Goal: Task Accomplishment & Management: Use online tool/utility

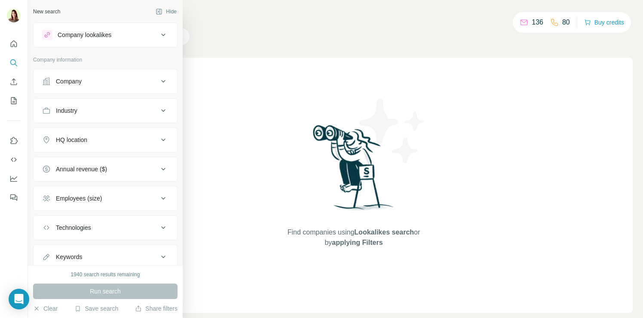
click at [83, 37] on div "Company lookalikes" at bounding box center [85, 35] width 54 height 9
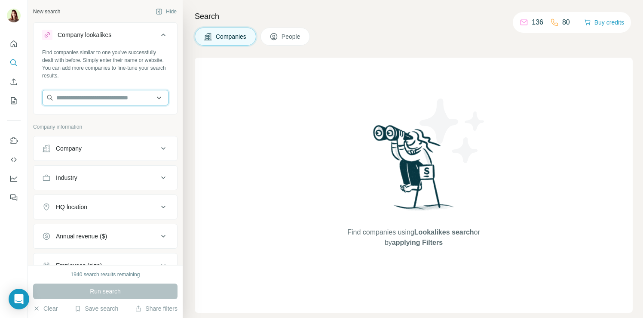
click at [67, 101] on input "text" at bounding box center [105, 97] width 126 height 15
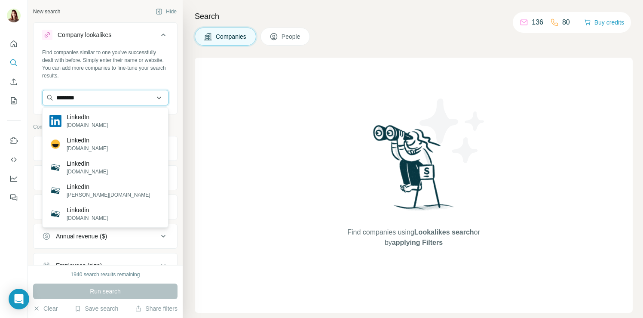
type input "********"
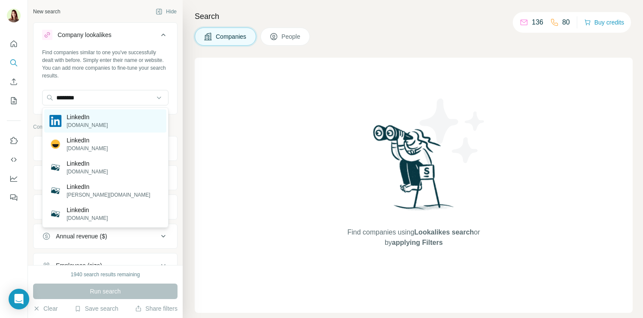
click at [69, 121] on p "[DOMAIN_NAME]" at bounding box center [87, 125] width 41 height 8
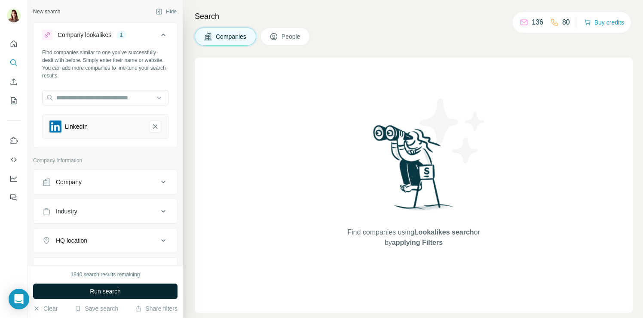
click at [138, 294] on button "Run search" at bounding box center [105, 290] width 144 height 15
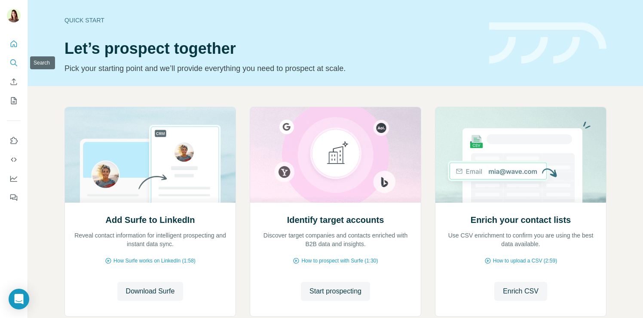
click at [12, 60] on icon "Search" at bounding box center [13, 62] width 6 height 6
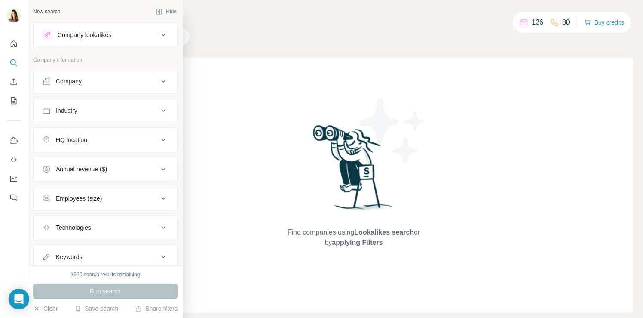
click at [71, 40] on button "Company lookalikes" at bounding box center [106, 35] width 144 height 21
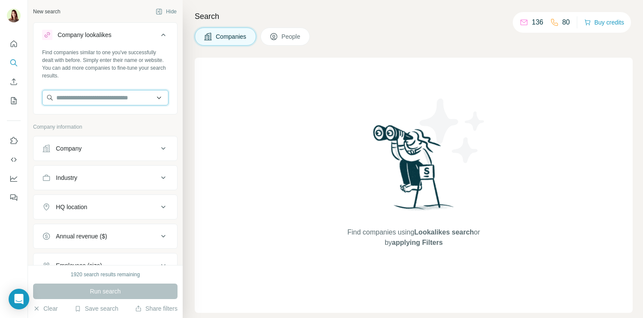
click at [71, 98] on input "text" at bounding box center [105, 97] width 126 height 15
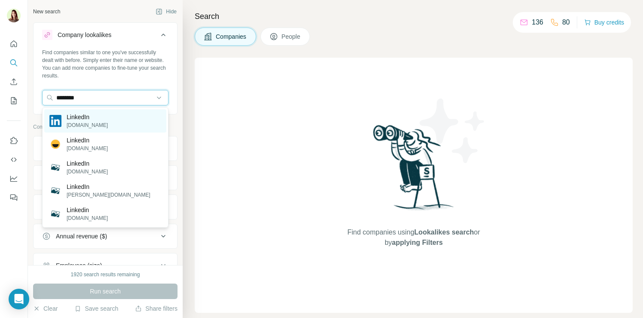
type input "********"
click at [69, 123] on p "[DOMAIN_NAME]" at bounding box center [87, 125] width 41 height 8
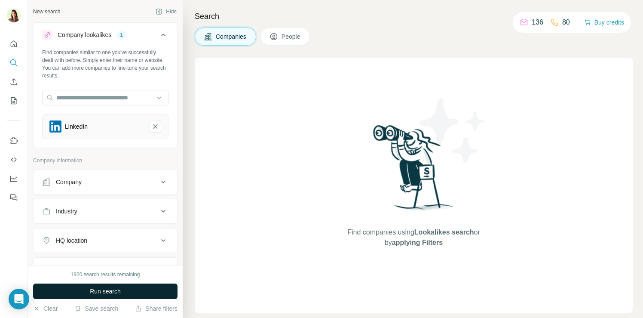
click at [123, 296] on button "Run search" at bounding box center [105, 290] width 144 height 15
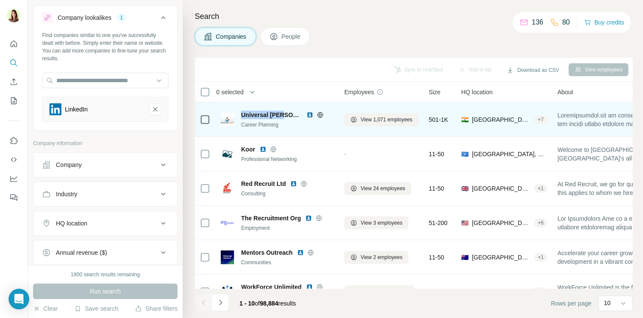
drag, startPoint x: 242, startPoint y: 116, endPoint x: 284, endPoint y: 114, distance: 41.7
click at [284, 114] on span "Universal [PERSON_NAME]" at bounding box center [271, 114] width 61 height 9
copy span "Universal [PERSON_NAME]"
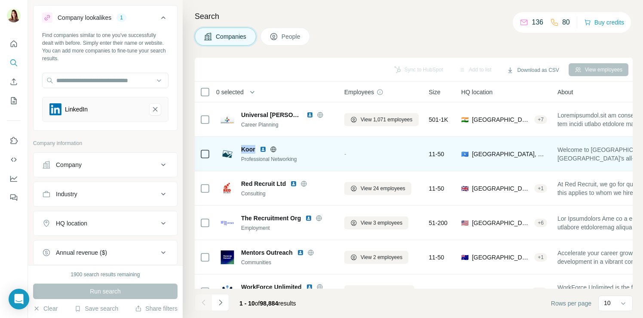
drag, startPoint x: 241, startPoint y: 147, endPoint x: 256, endPoint y: 147, distance: 14.6
click at [256, 147] on div "Koor" at bounding box center [287, 149] width 93 height 9
copy span "Koor"
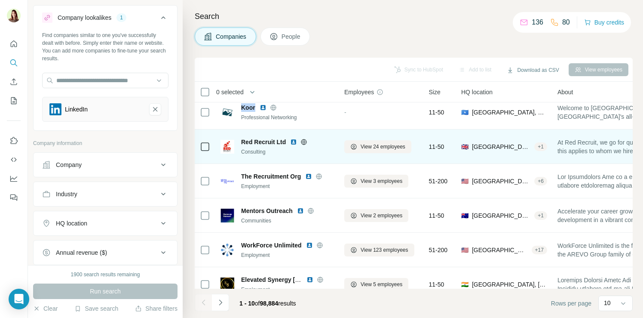
scroll to position [34, 0]
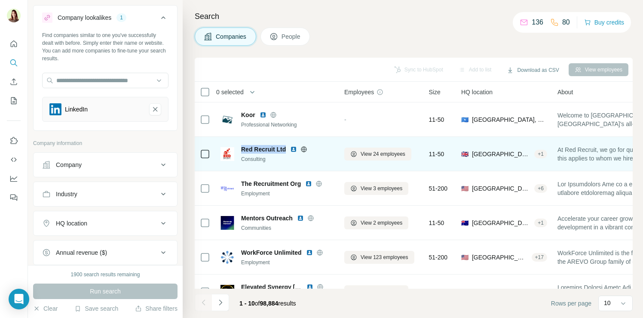
drag, startPoint x: 241, startPoint y: 148, endPoint x: 285, endPoint y: 148, distance: 44.3
click at [285, 148] on span "Red Recruit Ltd" at bounding box center [263, 149] width 45 height 9
copy span "Red Recruit Ltd"
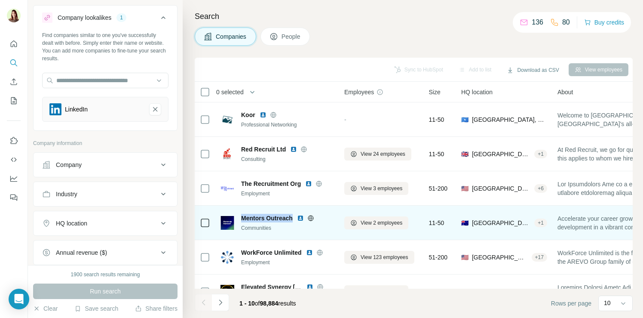
drag, startPoint x: 242, startPoint y: 218, endPoint x: 294, endPoint y: 218, distance: 51.6
click at [293, 218] on span "Mentors Outreach" at bounding box center [267, 218] width 52 height 9
copy span "Mentors Outreach"
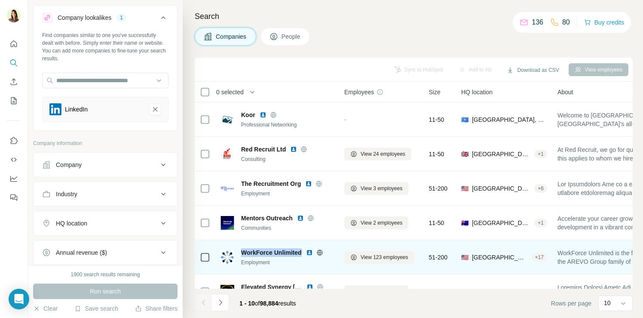
drag, startPoint x: 242, startPoint y: 252, endPoint x: 302, endPoint y: 251, distance: 60.2
click at [303, 251] on div "WorkForce Unlimited" at bounding box center [287, 252] width 93 height 9
copy span "WorkForce Unlimited"
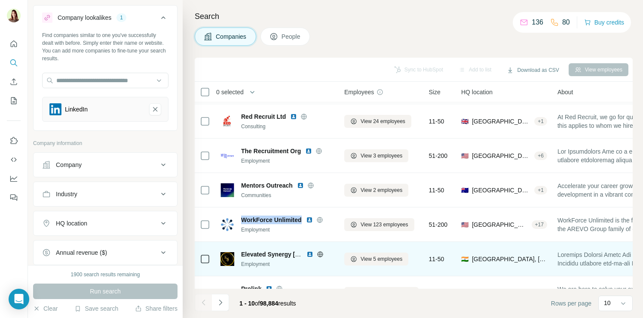
scroll to position [77, 0]
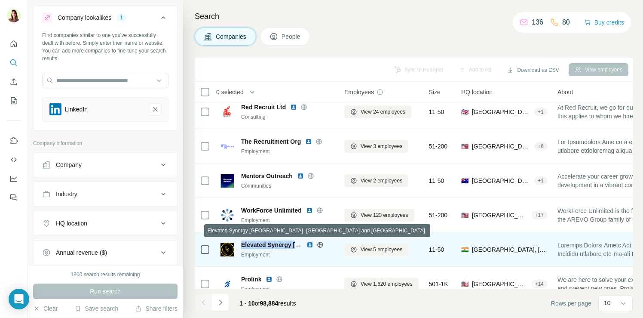
drag, startPoint x: 242, startPoint y: 245, endPoint x: 301, endPoint y: 244, distance: 58.9
click at [301, 244] on span "Elevated Synergy [GEOGRAPHIC_DATA] -[GEOGRAPHIC_DATA] and [GEOGRAPHIC_DATA]" at bounding box center [372, 244] width 263 height 7
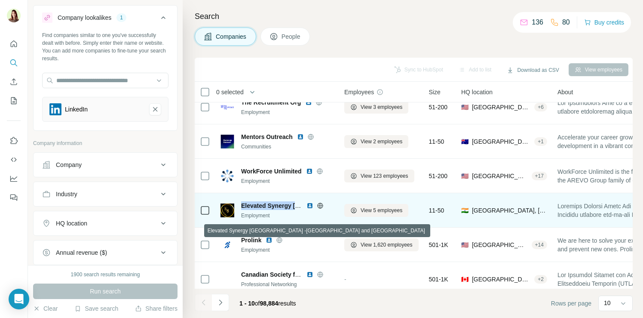
scroll to position [117, 0]
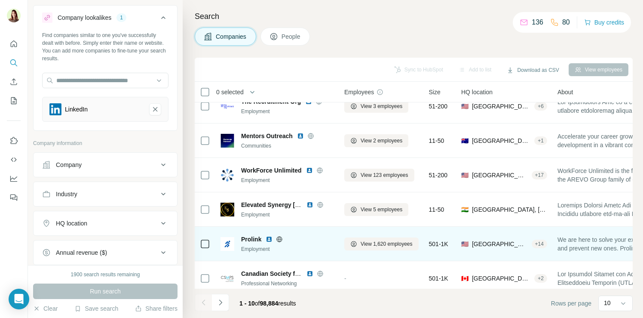
click at [255, 239] on span "Prolink" at bounding box center [251, 239] width 20 height 9
drag, startPoint x: 242, startPoint y: 239, endPoint x: 262, endPoint y: 239, distance: 20.2
click at [262, 239] on div "Prolink" at bounding box center [287, 239] width 93 height 9
copy span "Prolink"
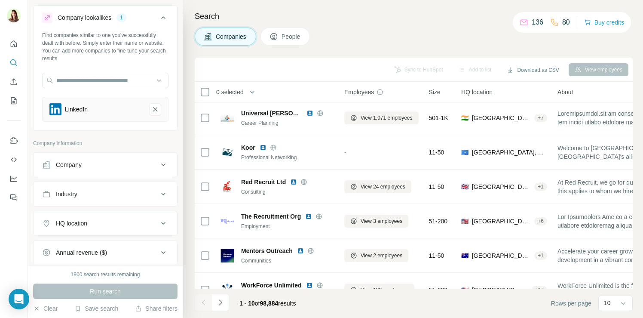
scroll to position [0, 0]
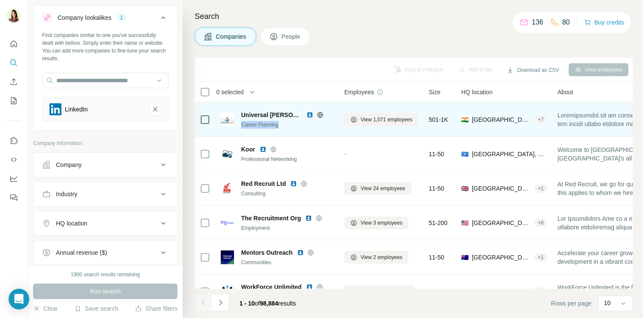
drag, startPoint x: 242, startPoint y: 124, endPoint x: 282, endPoint y: 123, distance: 40.4
click at [282, 123] on div "Career Planning" at bounding box center [287, 125] width 93 height 8
copy div "Career Planning"
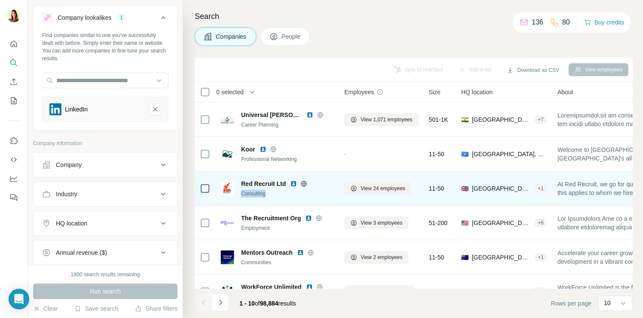
drag, startPoint x: 242, startPoint y: 193, endPoint x: 270, endPoint y: 193, distance: 27.9
click at [270, 193] on div "Consulting" at bounding box center [287, 194] width 93 height 8
copy div "Consulting"
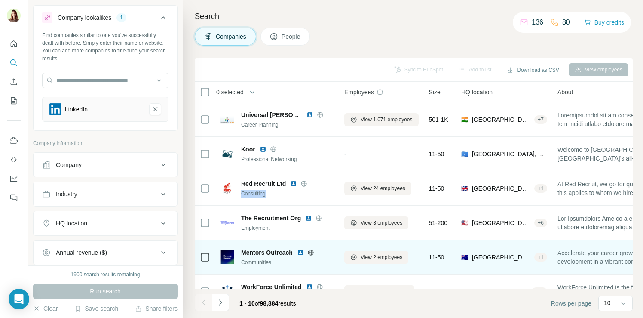
scroll to position [26, 0]
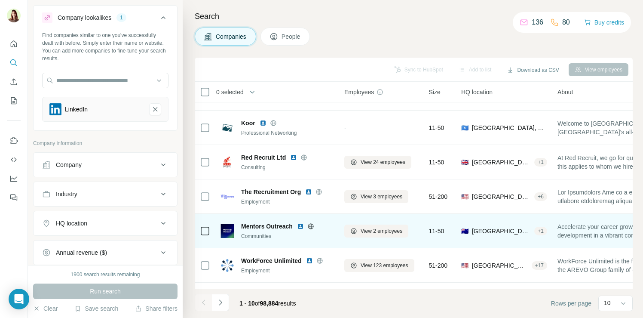
click at [254, 235] on div "Communities" at bounding box center [287, 236] width 93 height 8
copy tr "Communities"
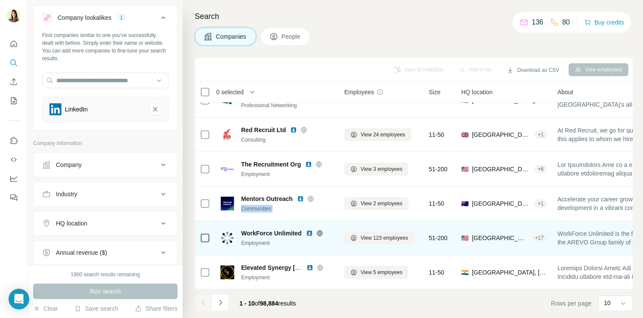
scroll to position [55, 0]
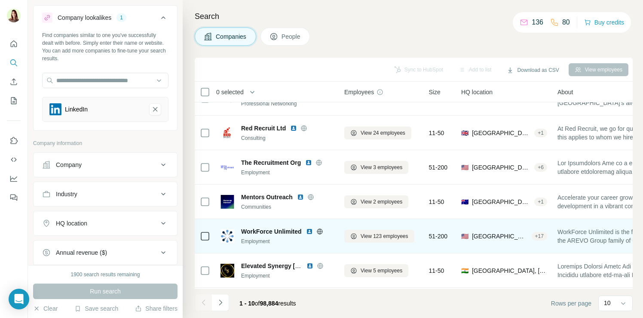
click at [257, 242] on div "Employment" at bounding box center [287, 241] width 93 height 8
copy div "Employment"
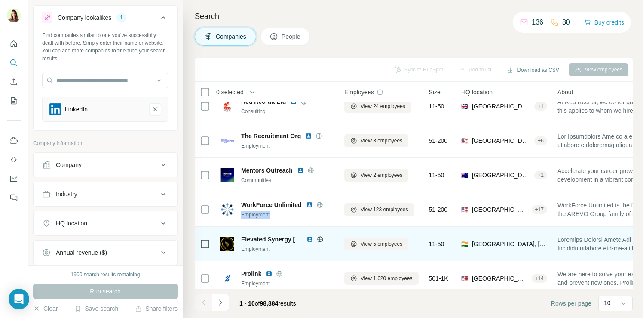
scroll to position [89, 0]
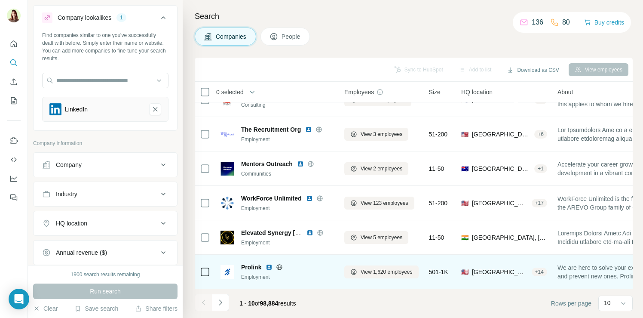
click at [257, 277] on div "Employment" at bounding box center [287, 277] width 93 height 8
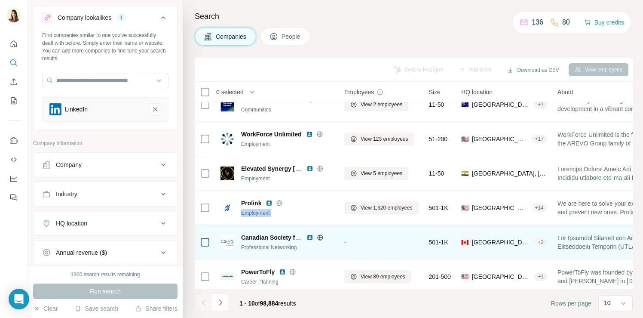
scroll to position [158, 0]
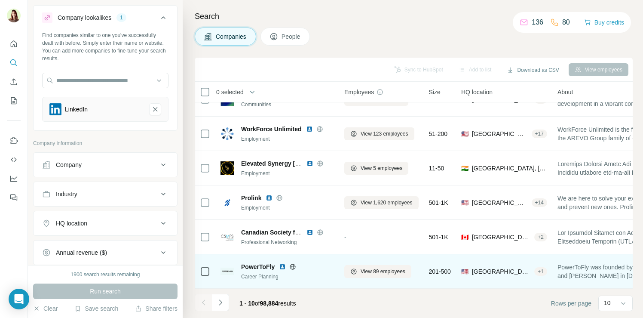
click at [319, 276] on div "Career Planning" at bounding box center [287, 277] width 93 height 8
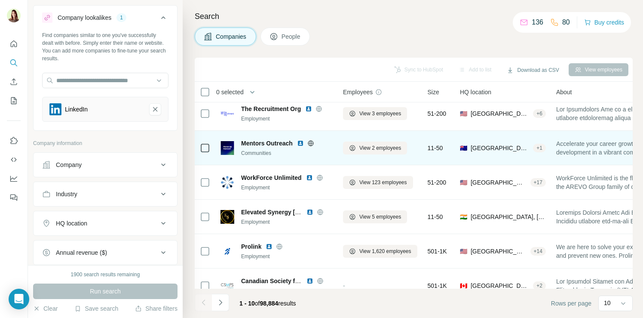
scroll to position [116, 1]
